Goal: Task Accomplishment & Management: Manage account settings

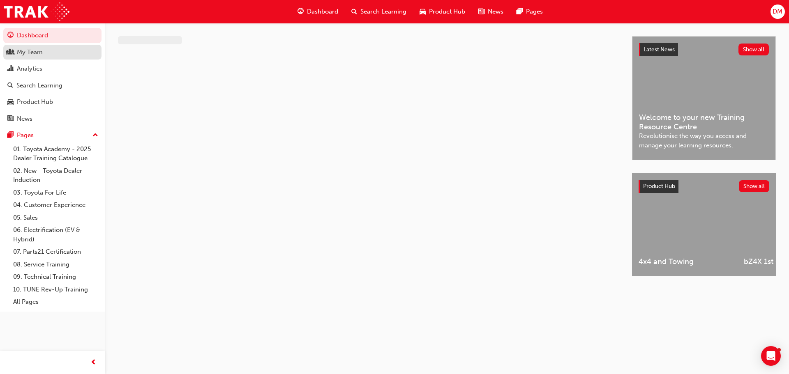
click at [46, 52] on div "My Team" at bounding box center [52, 52] width 90 height 10
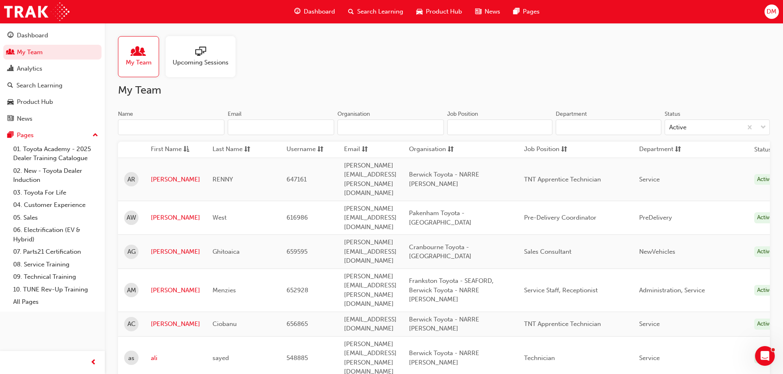
click at [148, 132] on input "Name" at bounding box center [171, 128] width 106 height 16
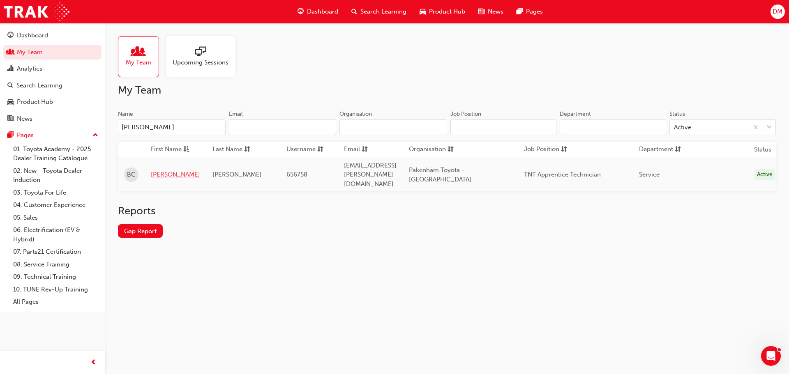
type input "[PERSON_NAME]"
click at [154, 170] on link "[PERSON_NAME]" at bounding box center [175, 174] width 49 height 9
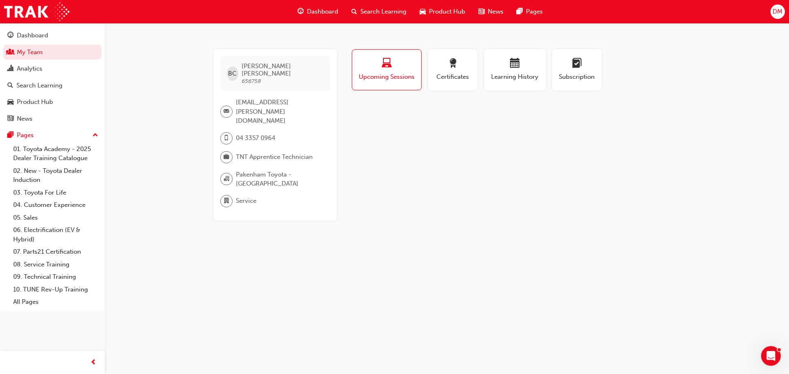
click at [403, 81] on span "Upcoming Sessions" at bounding box center [386, 76] width 57 height 9
click at [455, 78] on span "Certificates" at bounding box center [452, 76] width 37 height 9
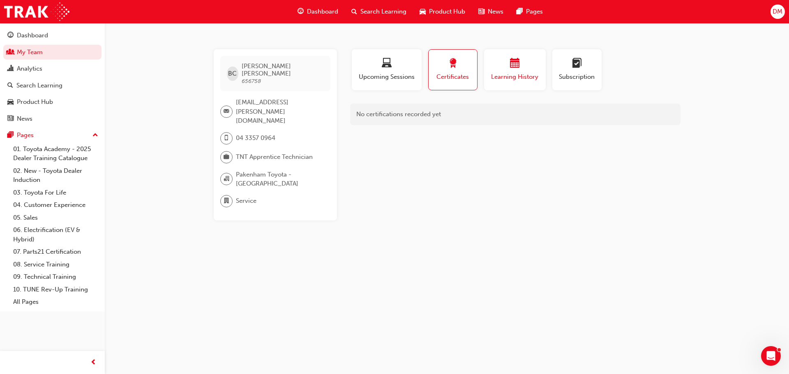
click at [510, 75] on span "Learning History" at bounding box center [514, 76] width 49 height 9
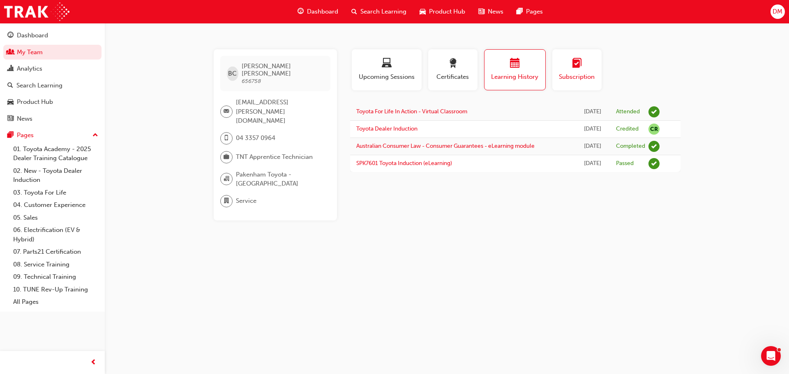
click at [568, 76] on span "Subscription" at bounding box center [576, 76] width 37 height 9
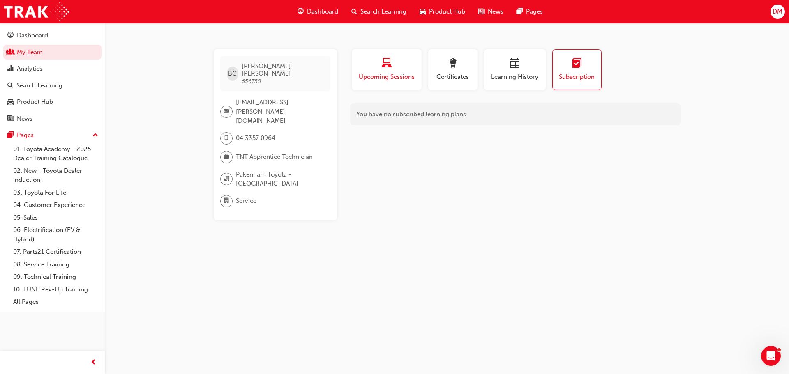
click at [381, 73] on span "Upcoming Sessions" at bounding box center [387, 76] width 58 height 9
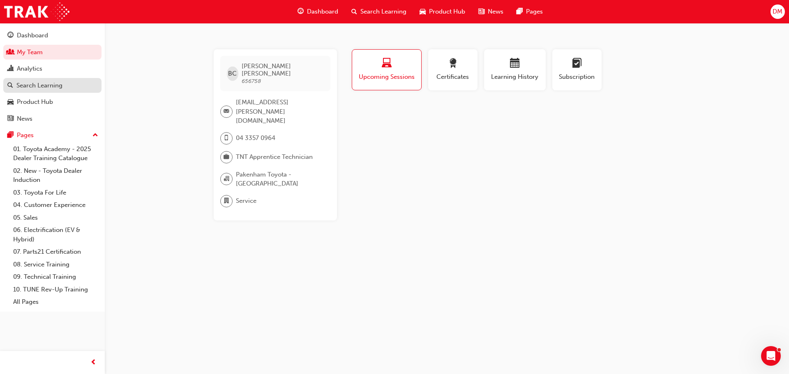
click at [62, 85] on div "Search Learning" at bounding box center [39, 85] width 46 height 9
